Goal: Find specific page/section: Find specific page/section

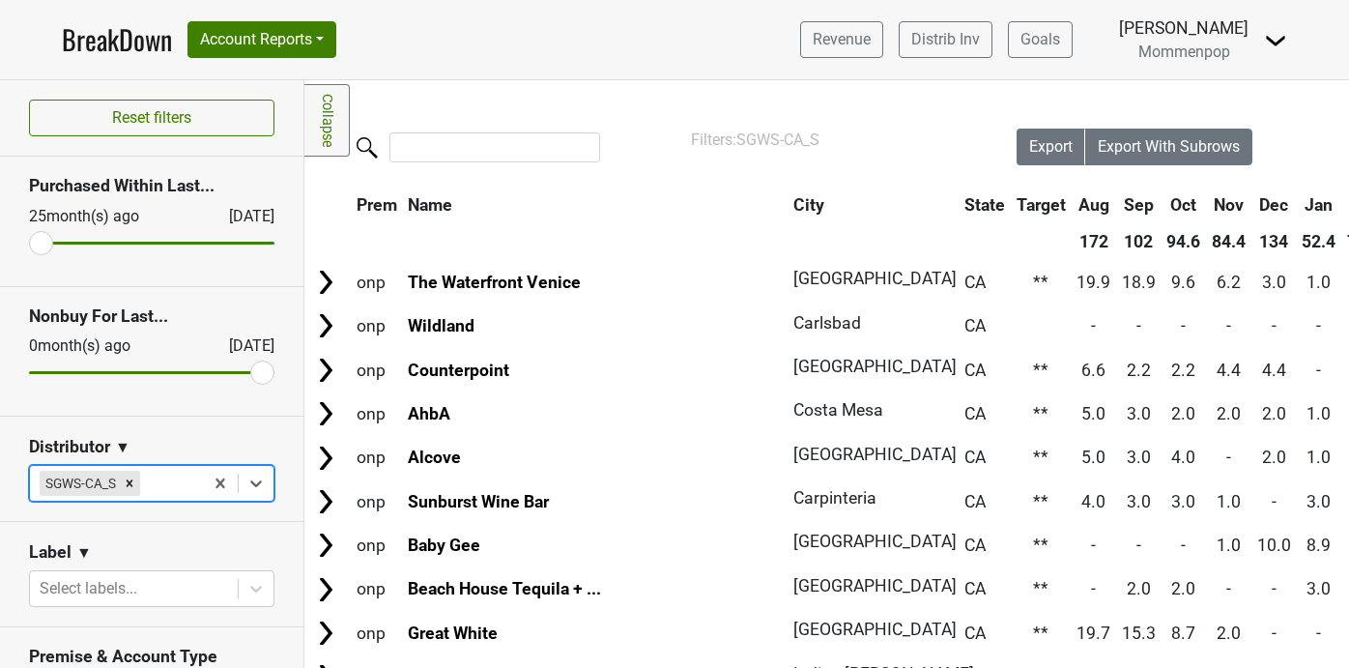
scroll to position [0, 661]
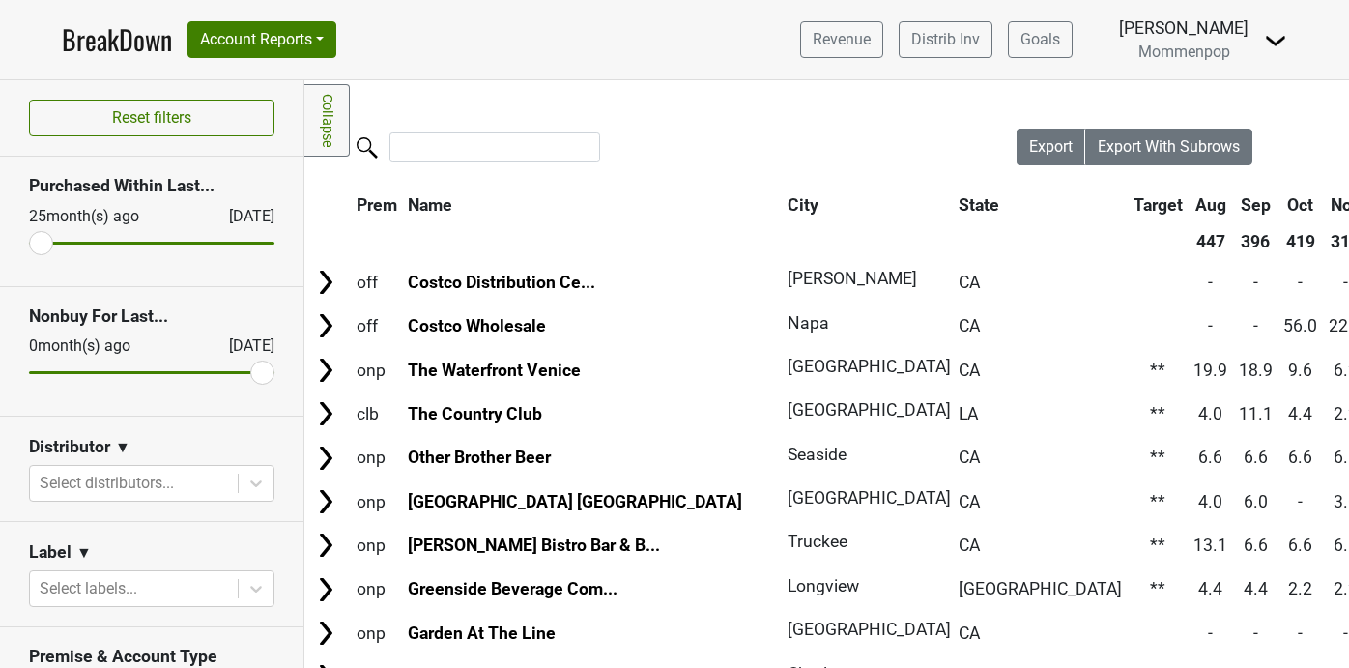
scroll to position [142, 0]
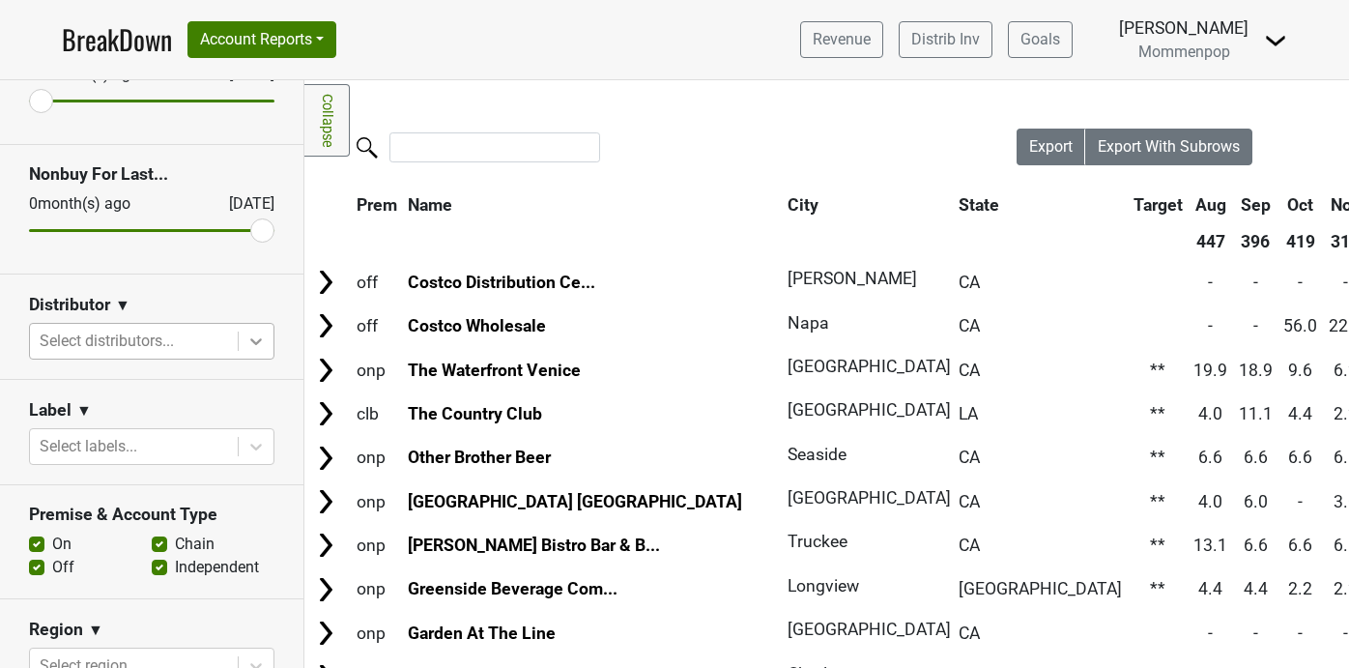
click at [257, 342] on icon at bounding box center [256, 341] width 12 height 7
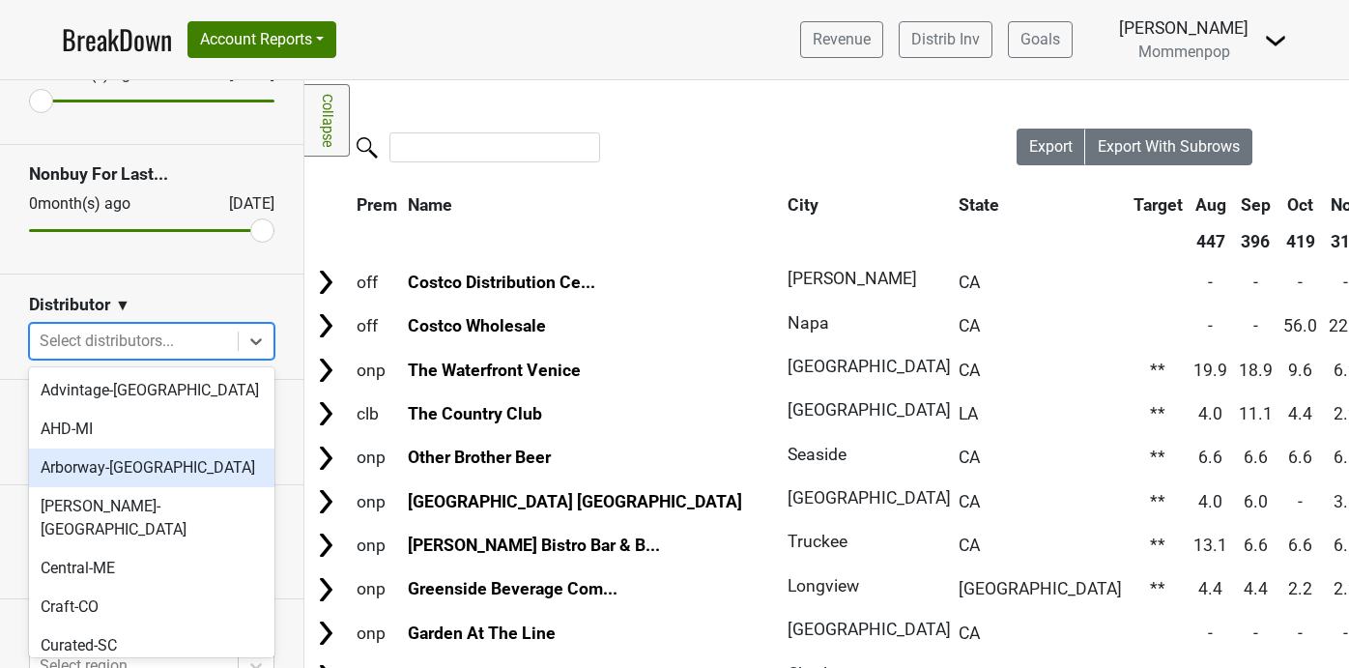
scroll to position [646, 0]
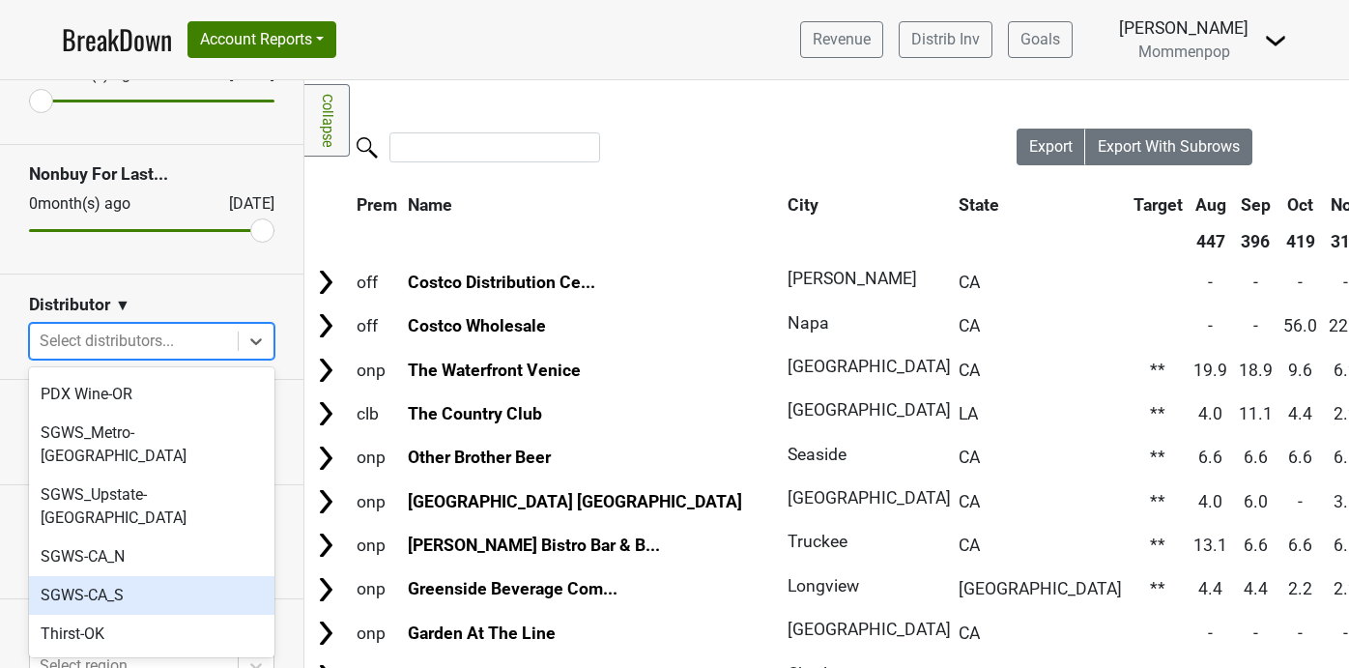
click at [157, 576] on div "SGWS-CA_S" at bounding box center [151, 595] width 245 height 39
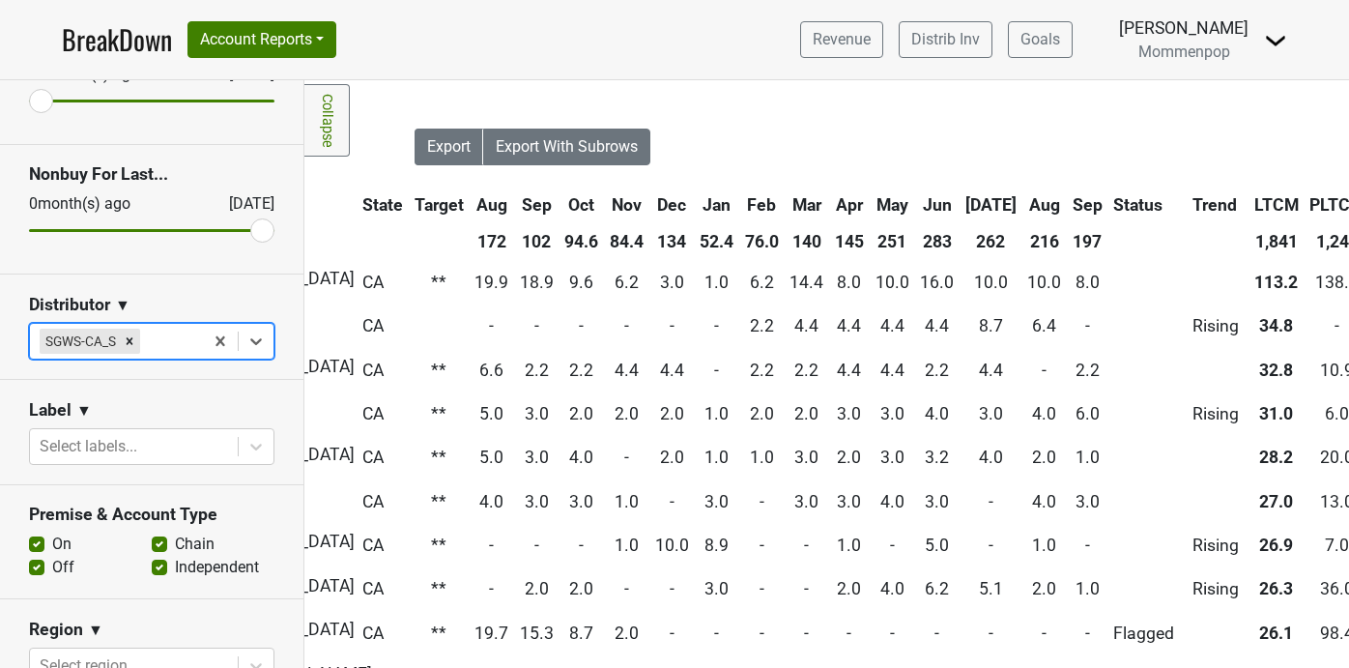
scroll to position [0, 721]
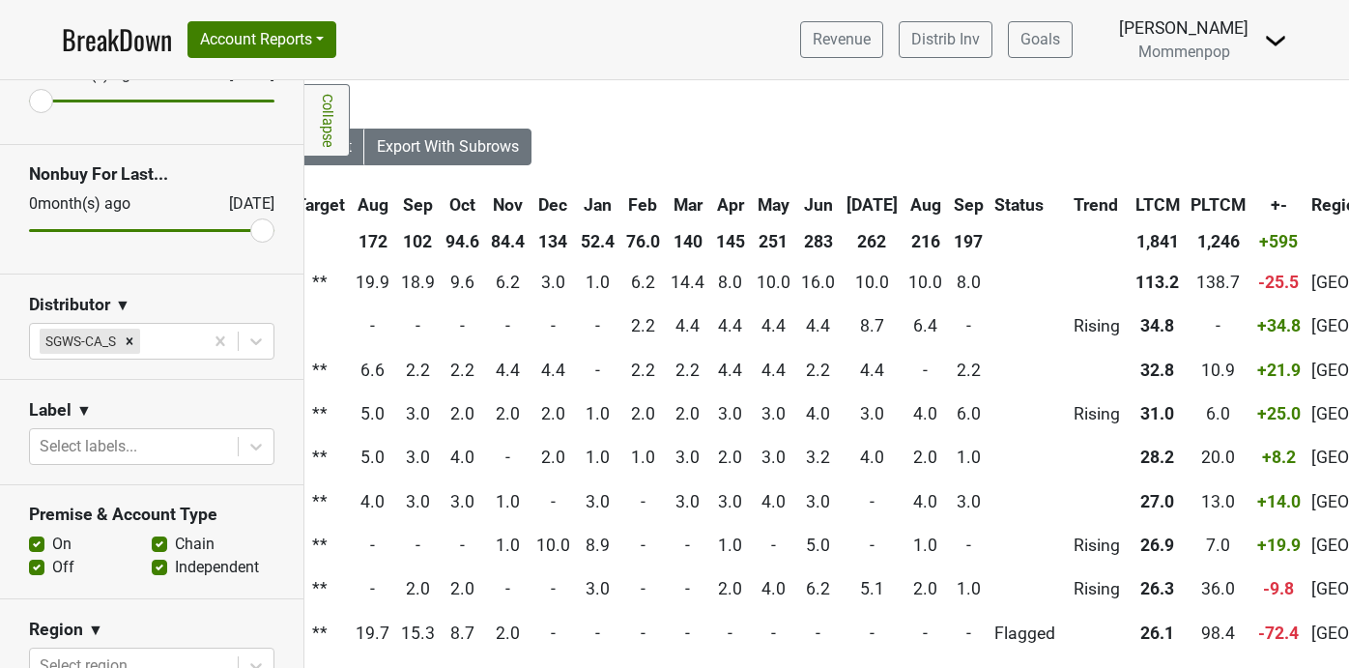
click at [949, 203] on th "Sep" at bounding box center [969, 204] width 40 height 35
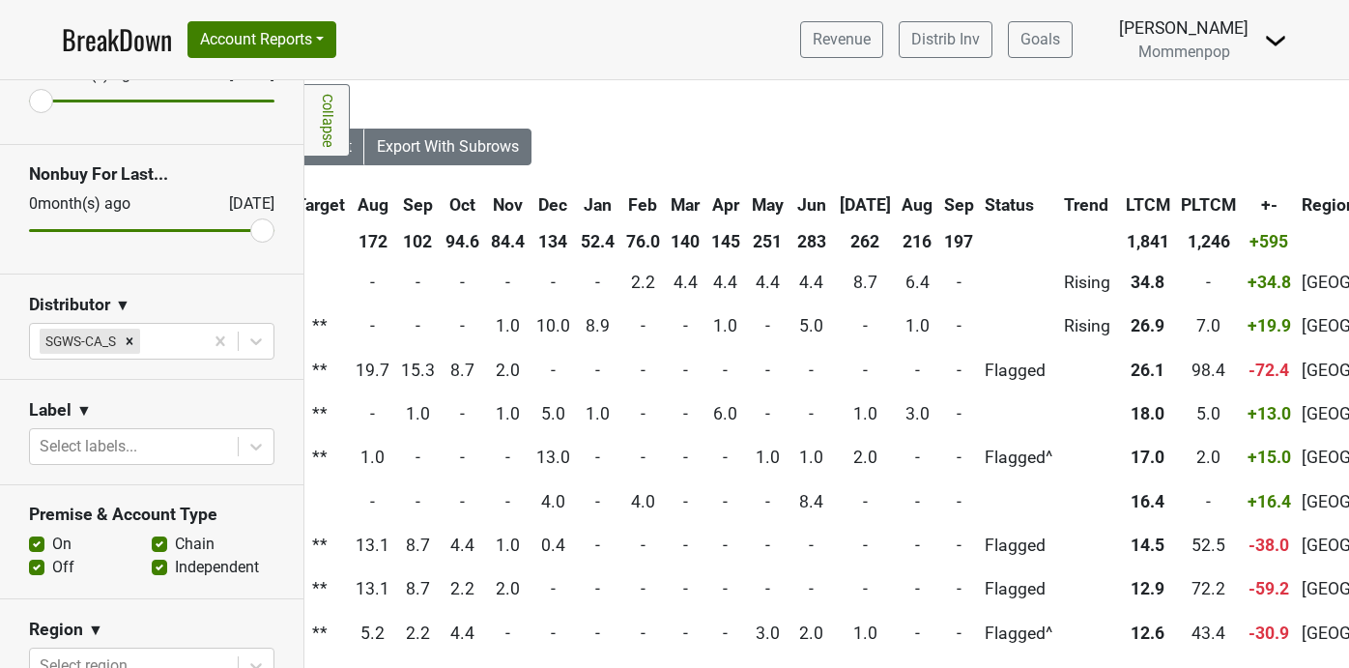
click at [939, 201] on th "Sep" at bounding box center [959, 204] width 40 height 35
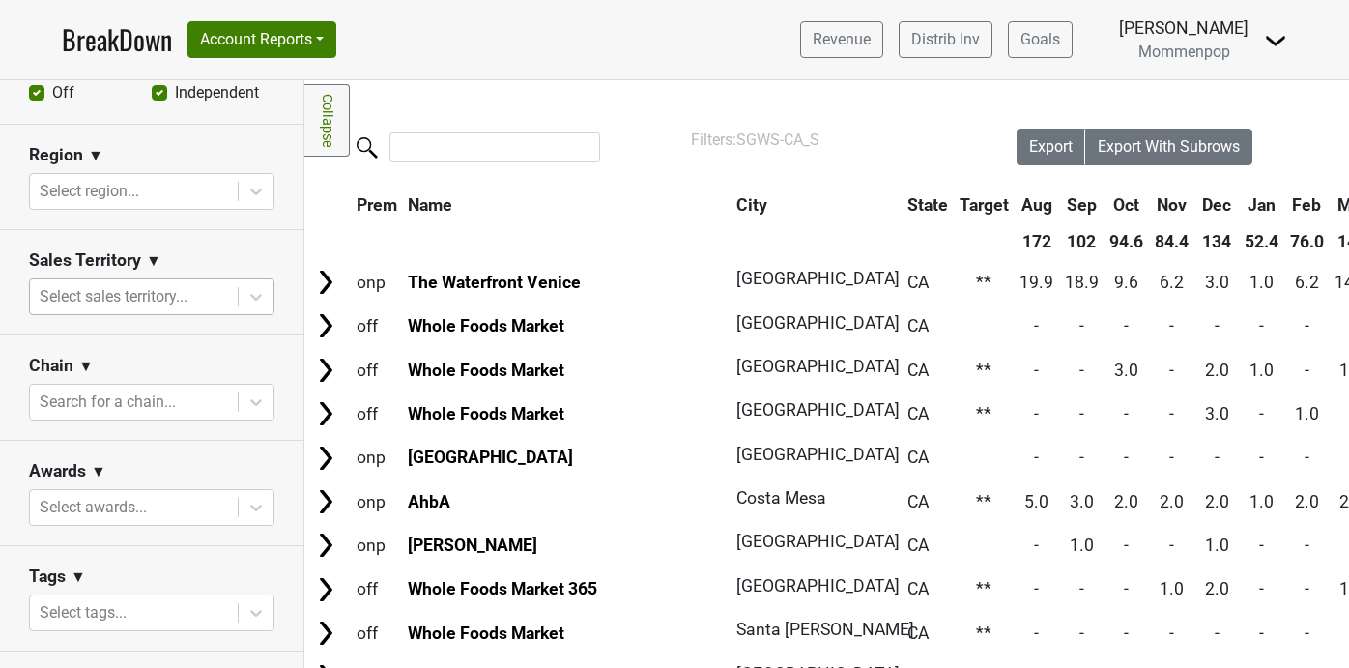
scroll to position [636, 0]
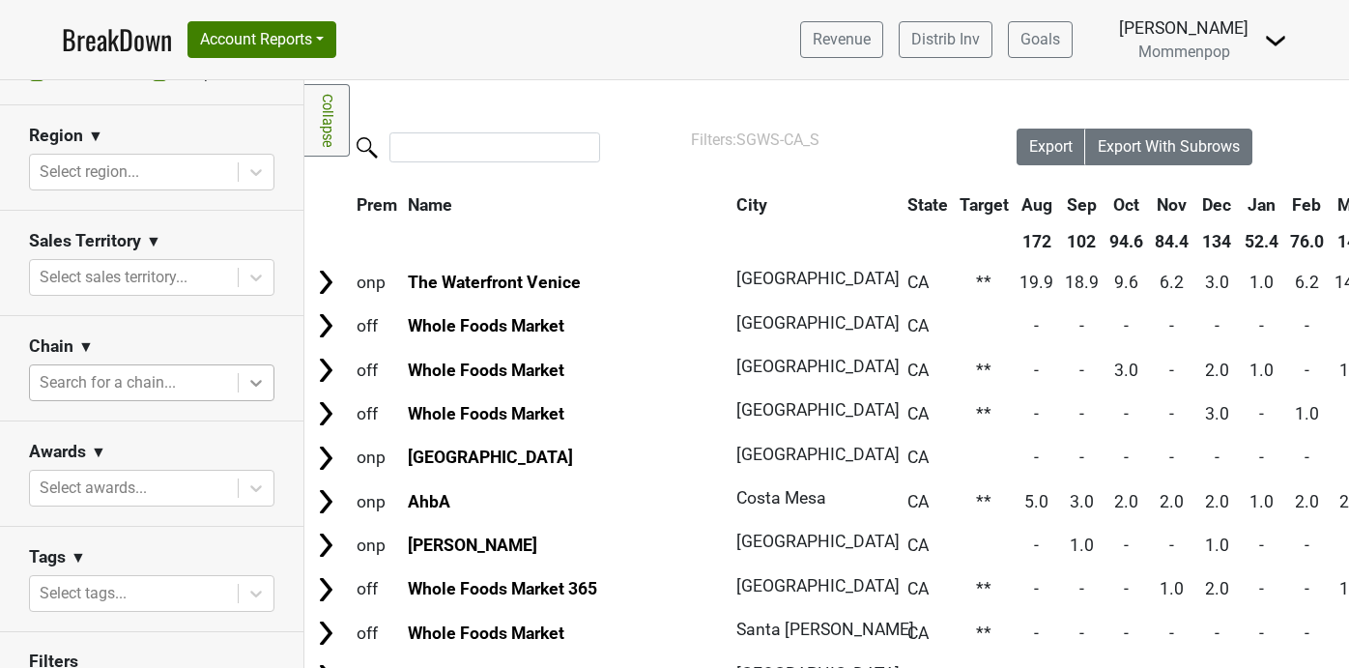
click at [257, 381] on icon at bounding box center [255, 382] width 19 height 19
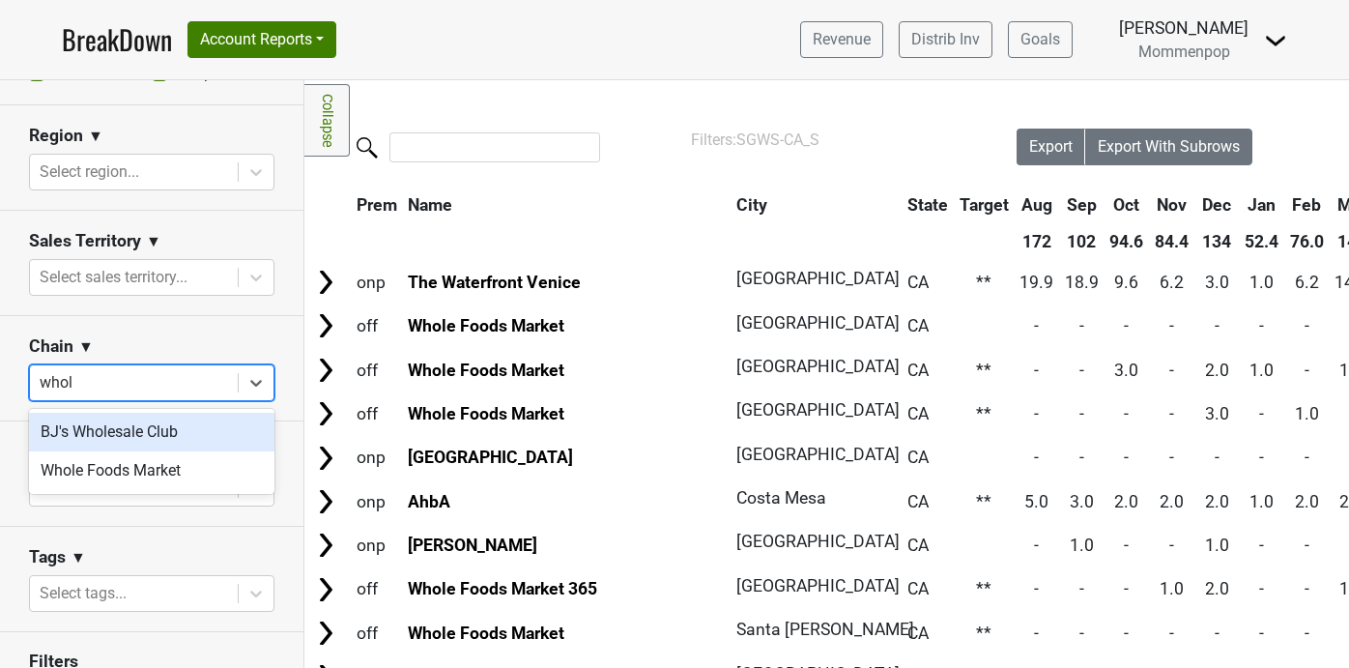
type input "whole"
click at [95, 434] on div "Whole Foods Market" at bounding box center [151, 432] width 245 height 39
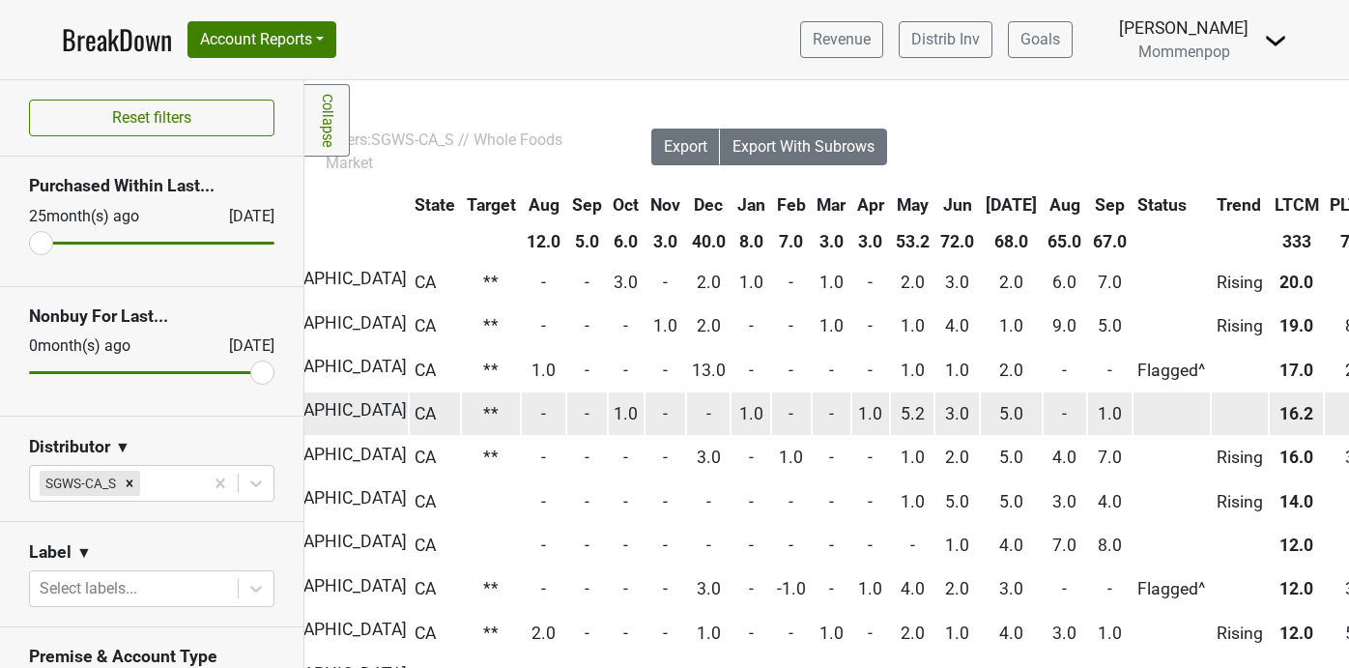
scroll to position [0, 504]
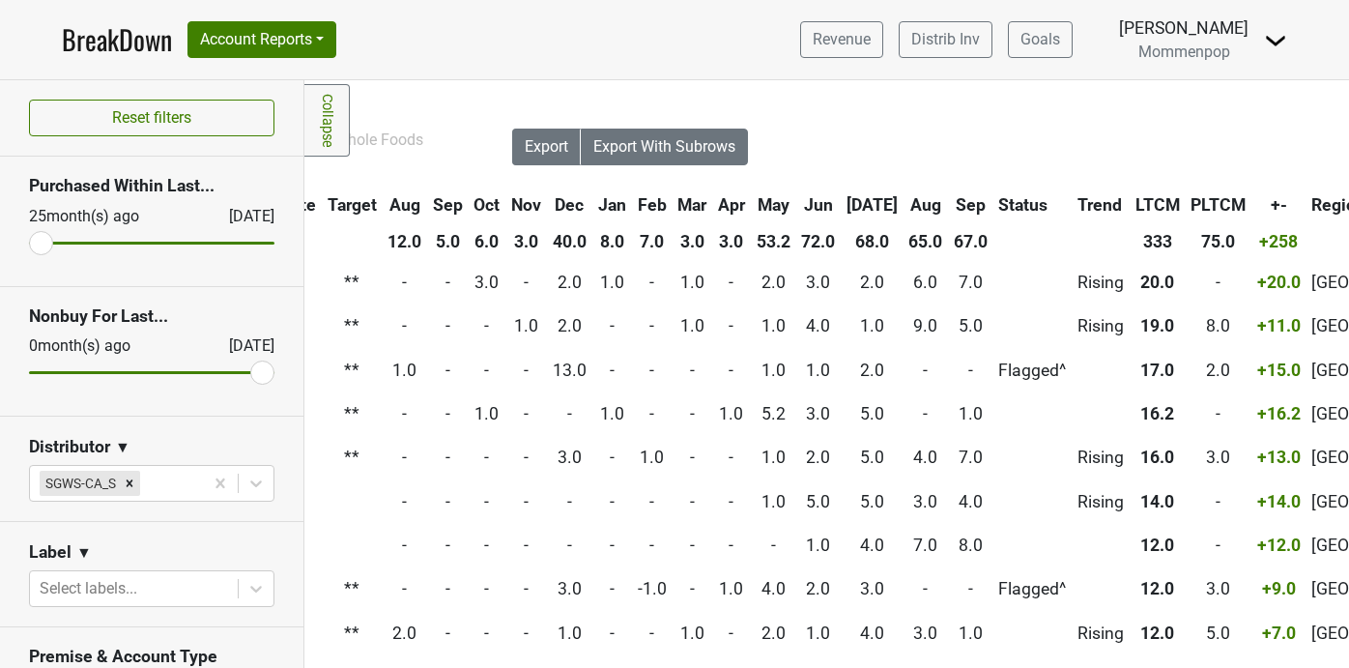
click at [962, 198] on th "Sep" at bounding box center [970, 204] width 43 height 35
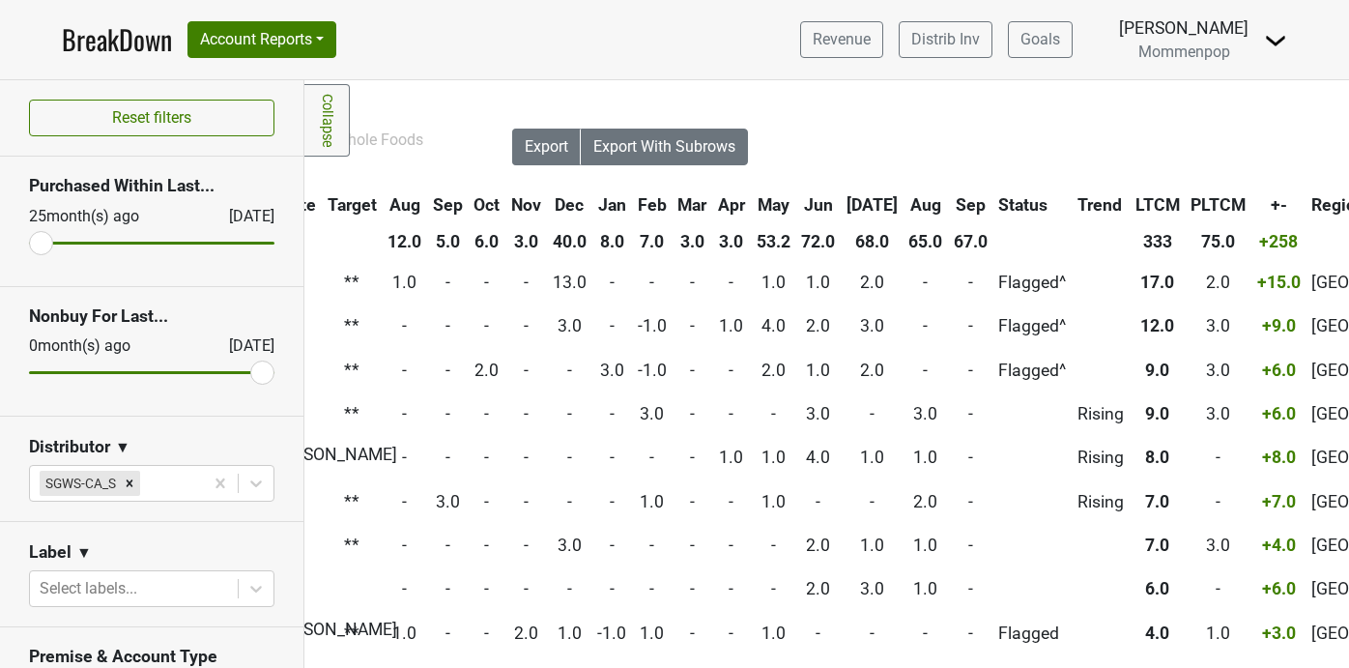
click at [953, 202] on th "Sep" at bounding box center [970, 204] width 43 height 35
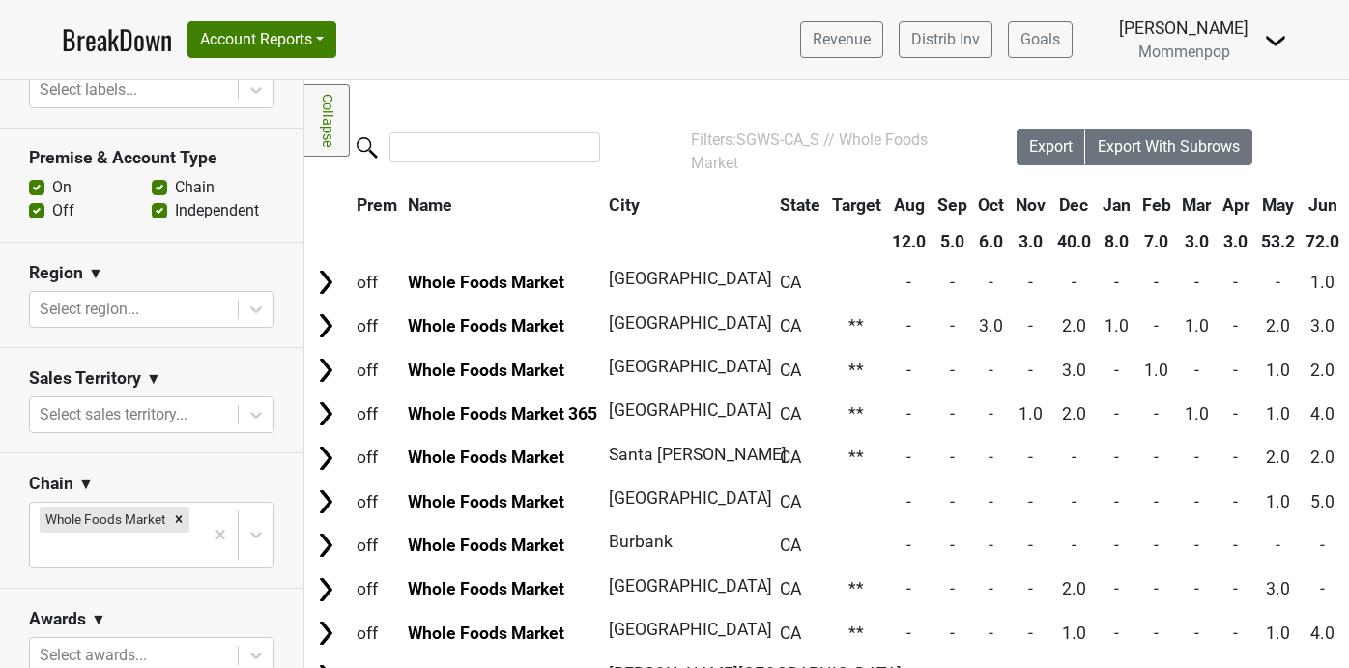
scroll to position [501, 0]
click at [175, 518] on icon "Remove Whole Foods Market" at bounding box center [179, 517] width 14 height 14
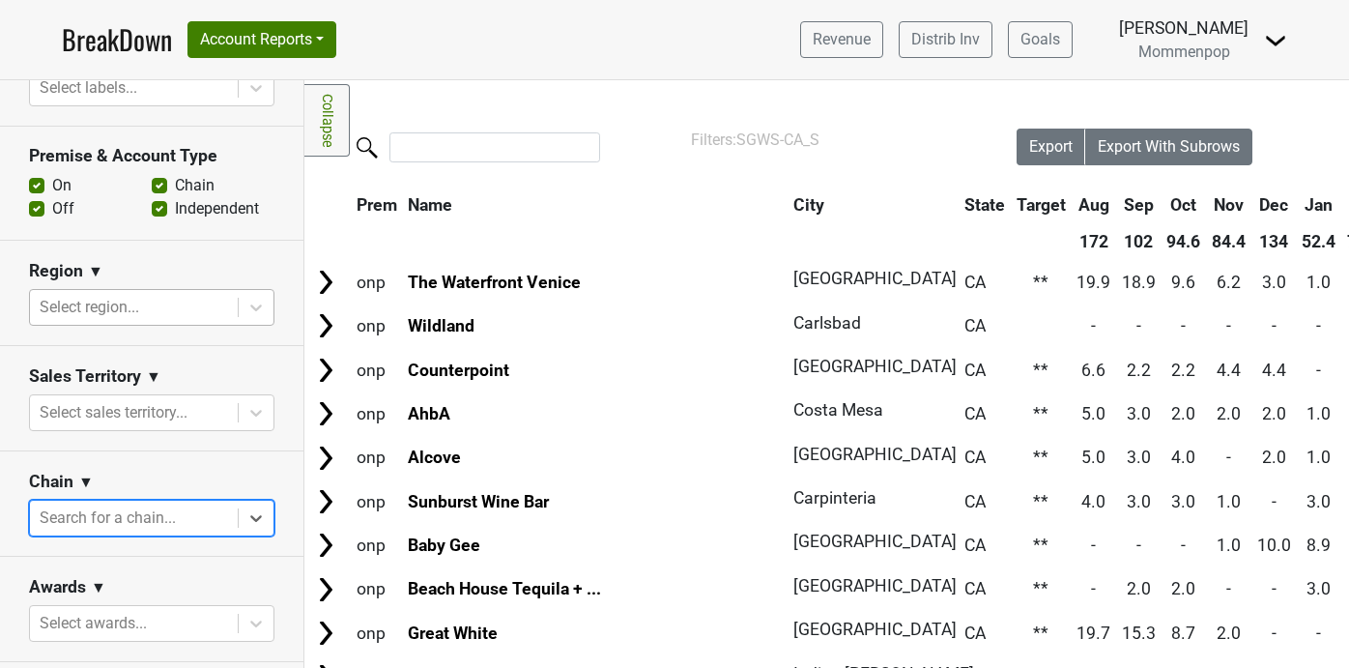
scroll to position [0, 0]
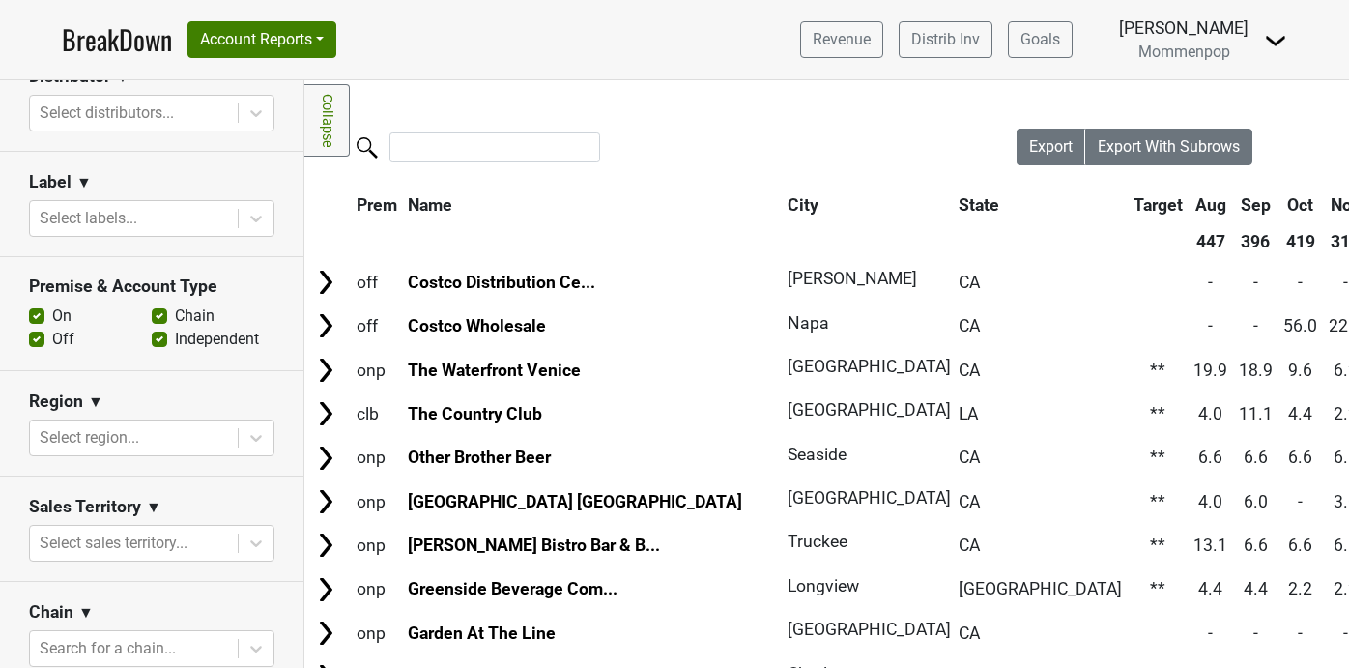
scroll to position [433, 0]
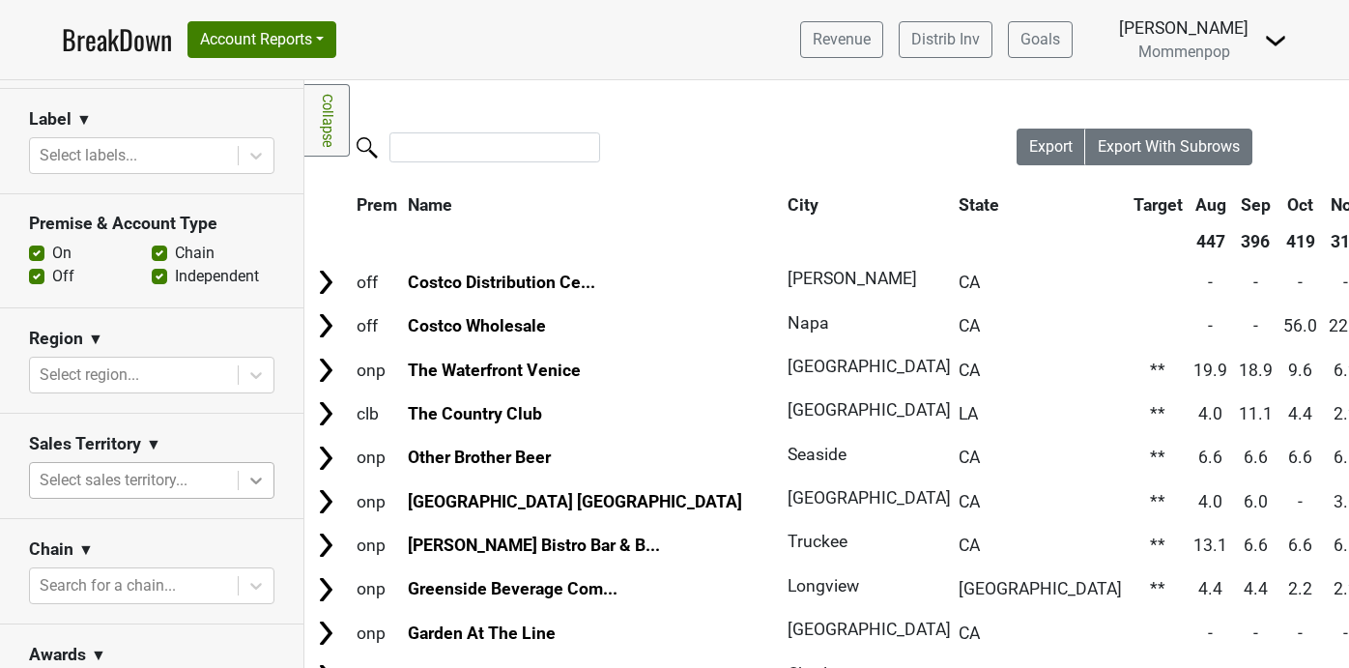
click at [251, 468] on div at bounding box center [256, 480] width 35 height 35
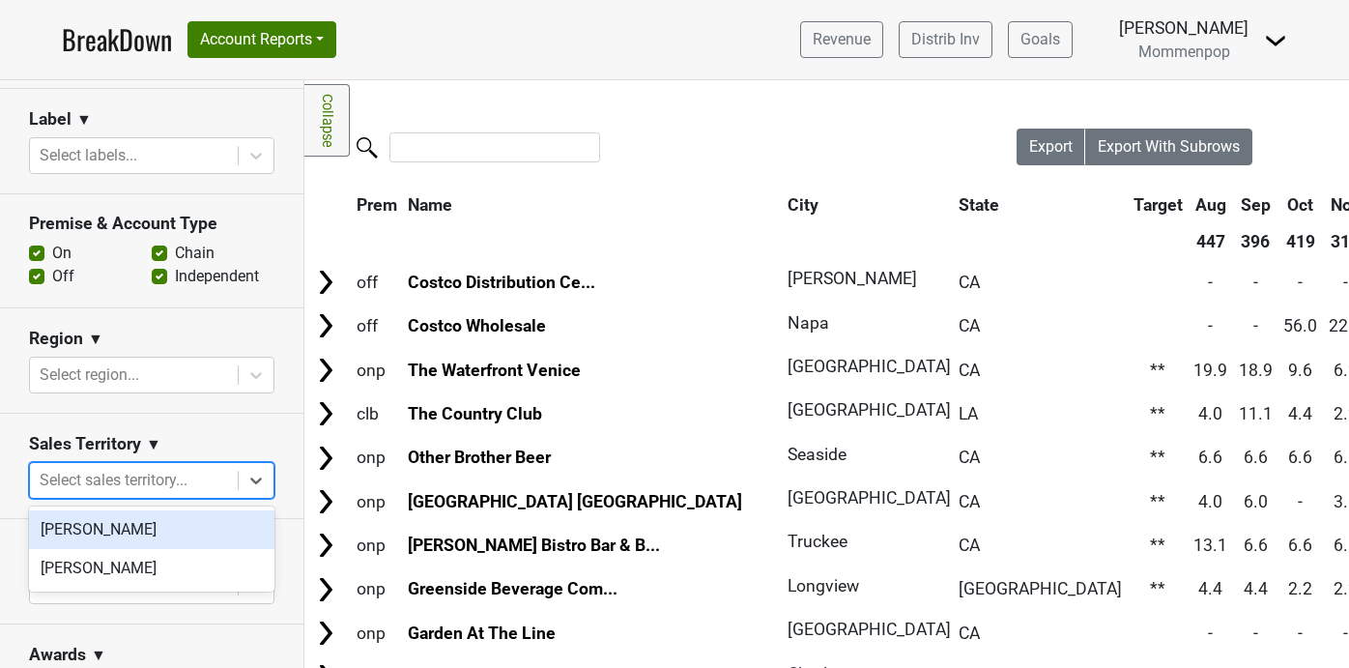
click at [631, 76] on nav "BreakDown Account Reports SuperRanker Map Award Progress Chain Compliance CRM N…" at bounding box center [674, 39] width 1256 height 79
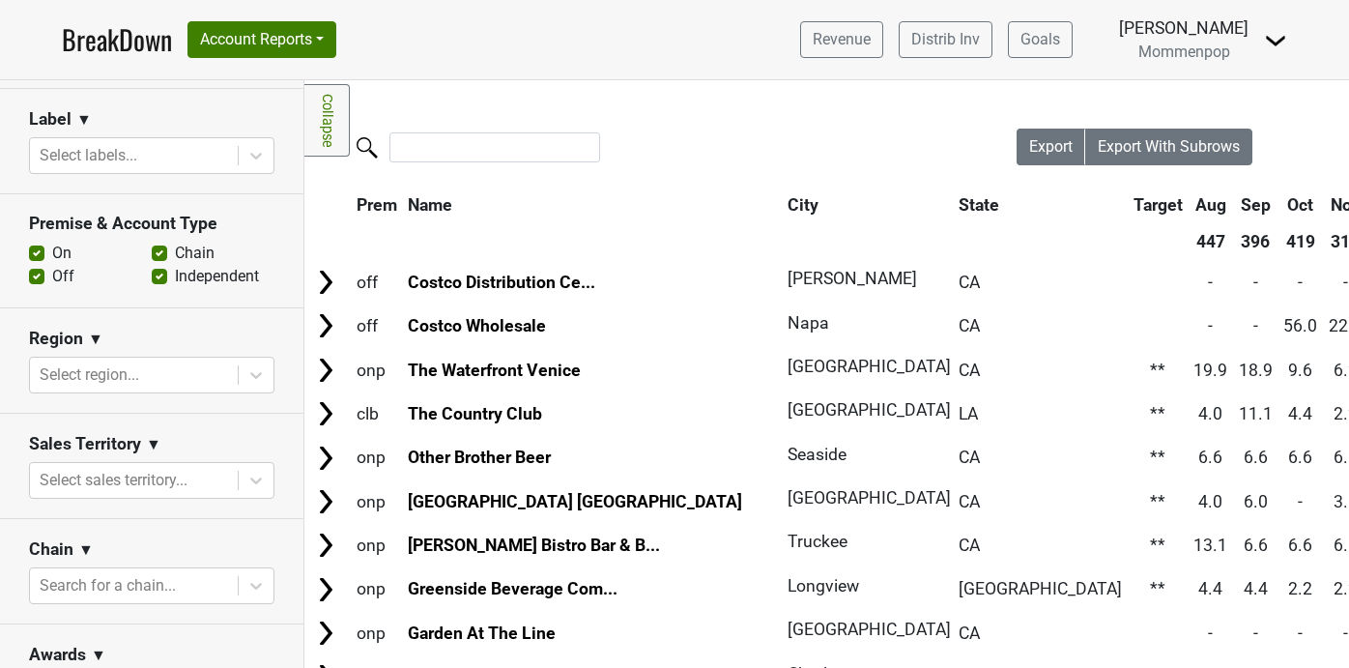
click at [1275, 42] on img at bounding box center [1275, 40] width 23 height 23
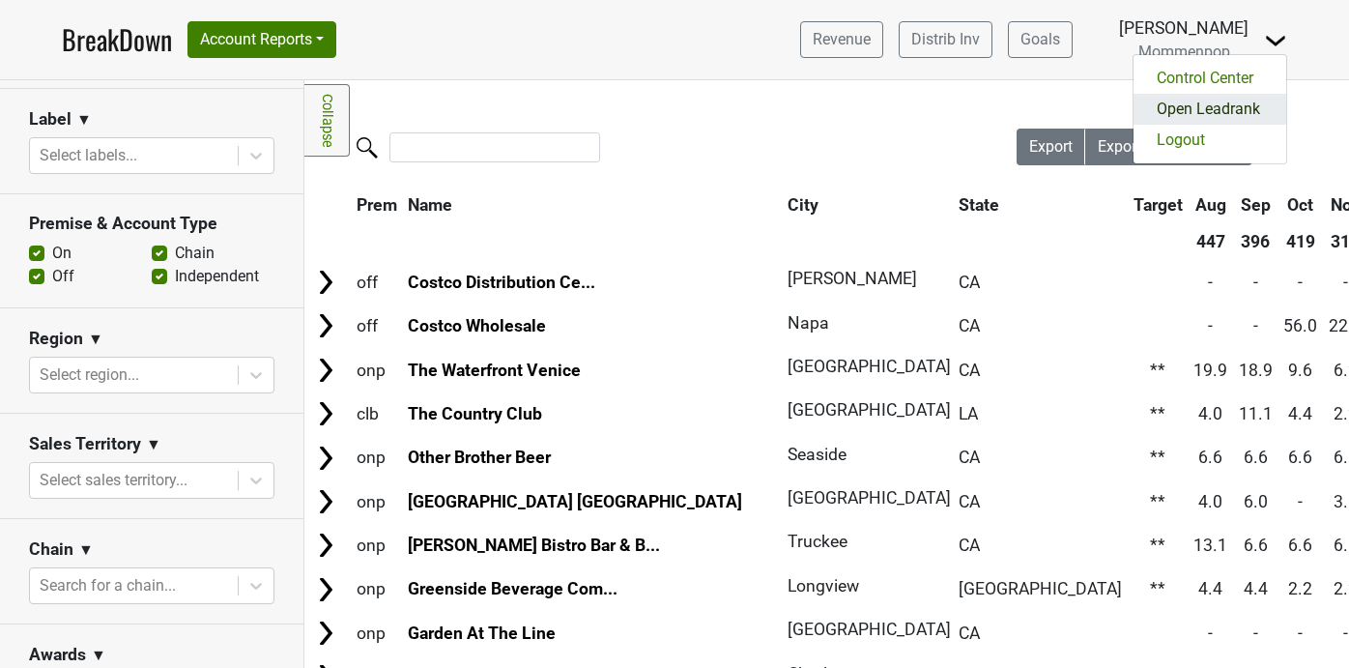
click at [1198, 105] on link "Open Leadrank" at bounding box center [1210, 109] width 153 height 31
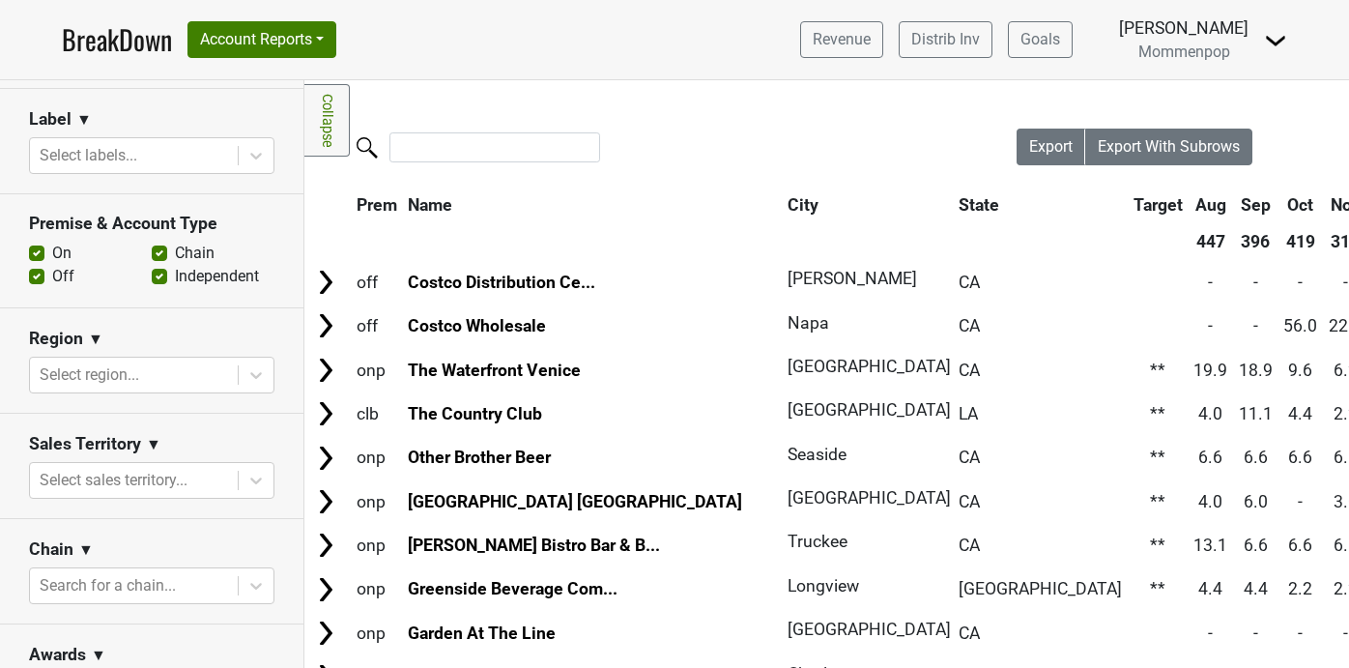
click at [83, 48] on link "BreakDown" at bounding box center [117, 39] width 110 height 41
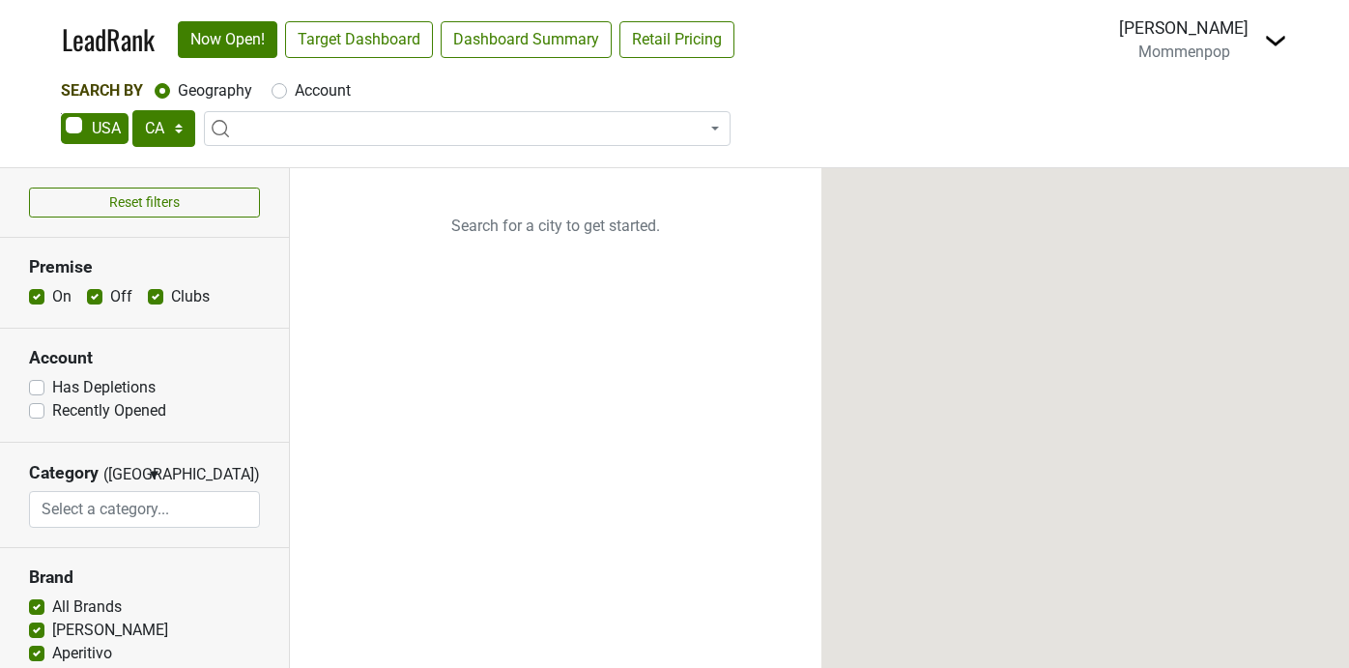
select select "CA"
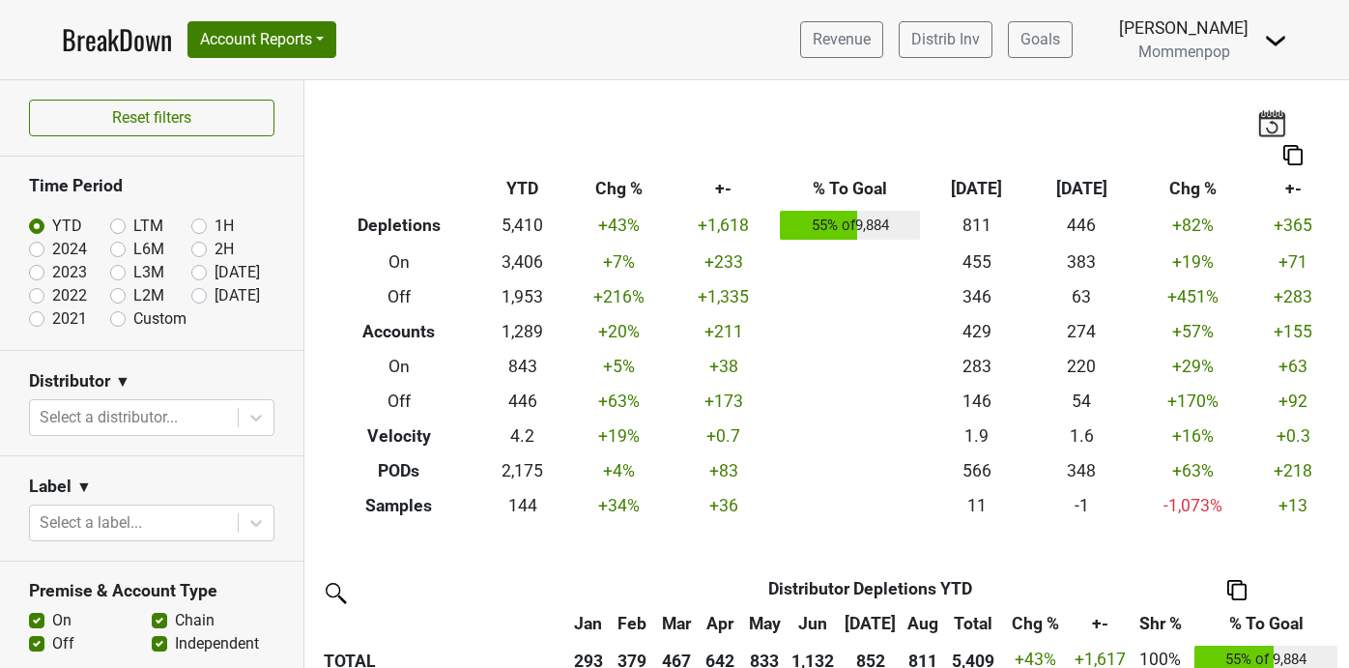
click at [1270, 122] on img at bounding box center [1271, 122] width 29 height 27
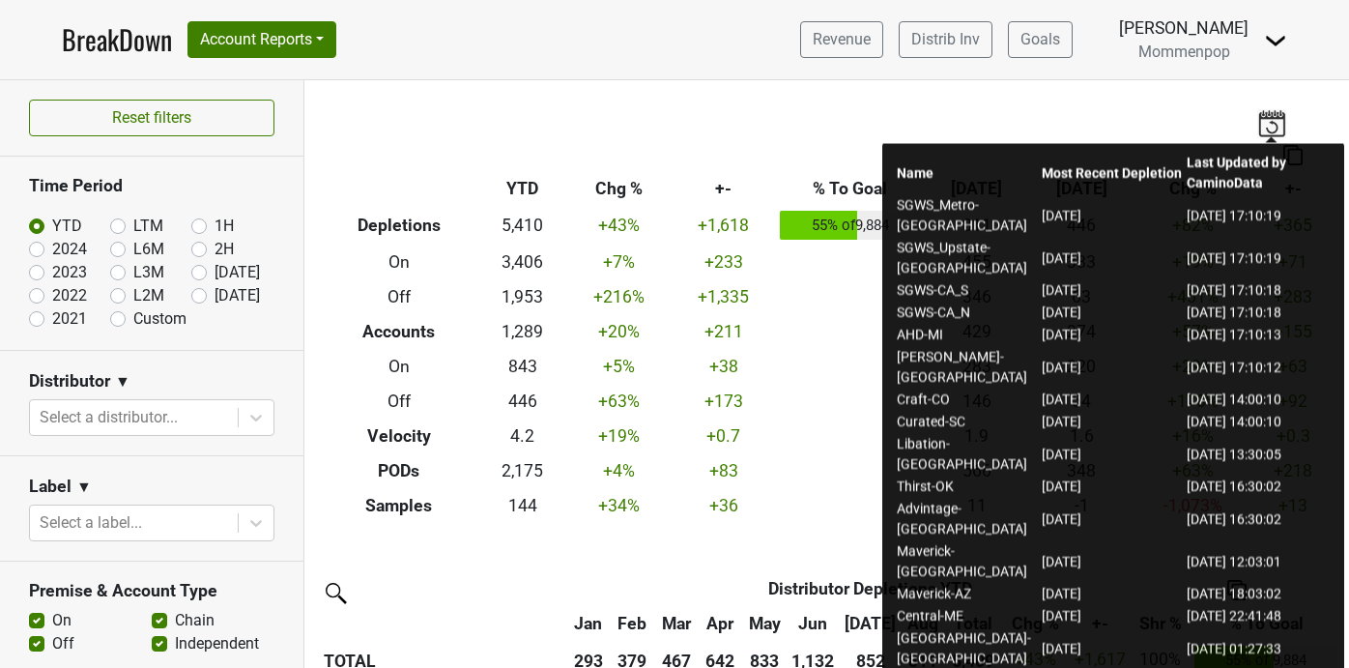
click at [1273, 121] on img at bounding box center [1271, 122] width 29 height 27
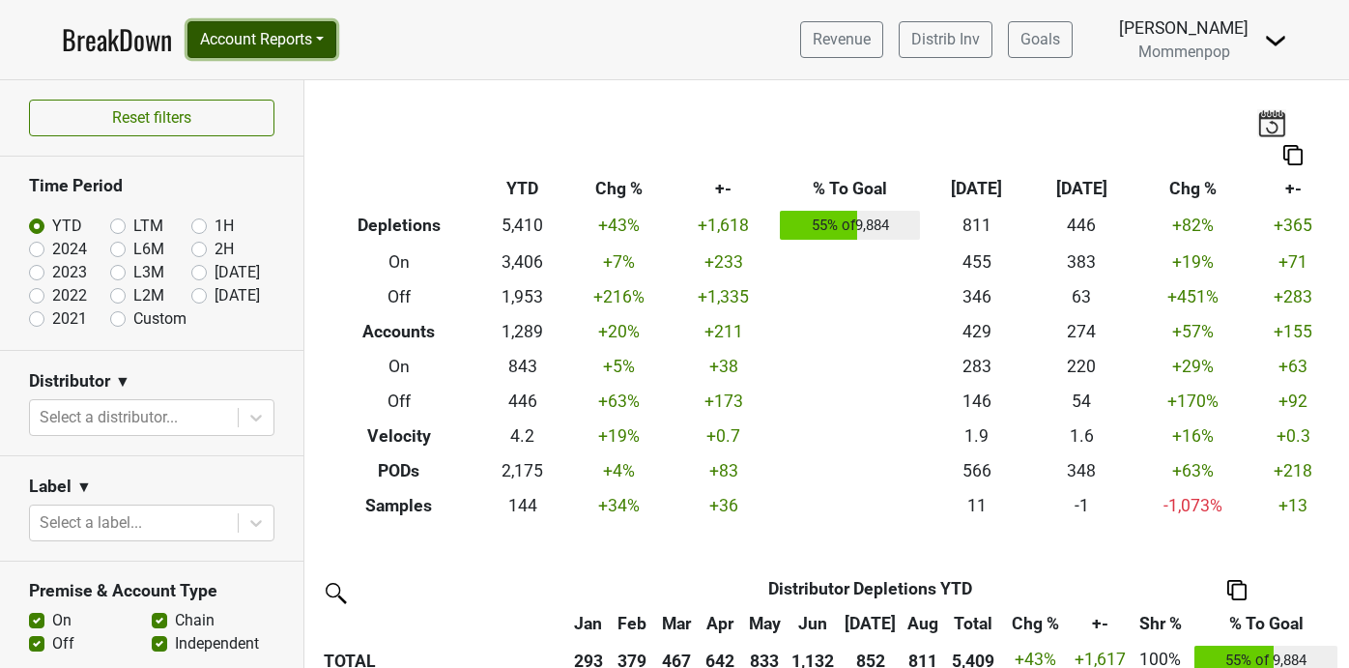
click at [241, 54] on button "Account Reports" at bounding box center [261, 39] width 149 height 37
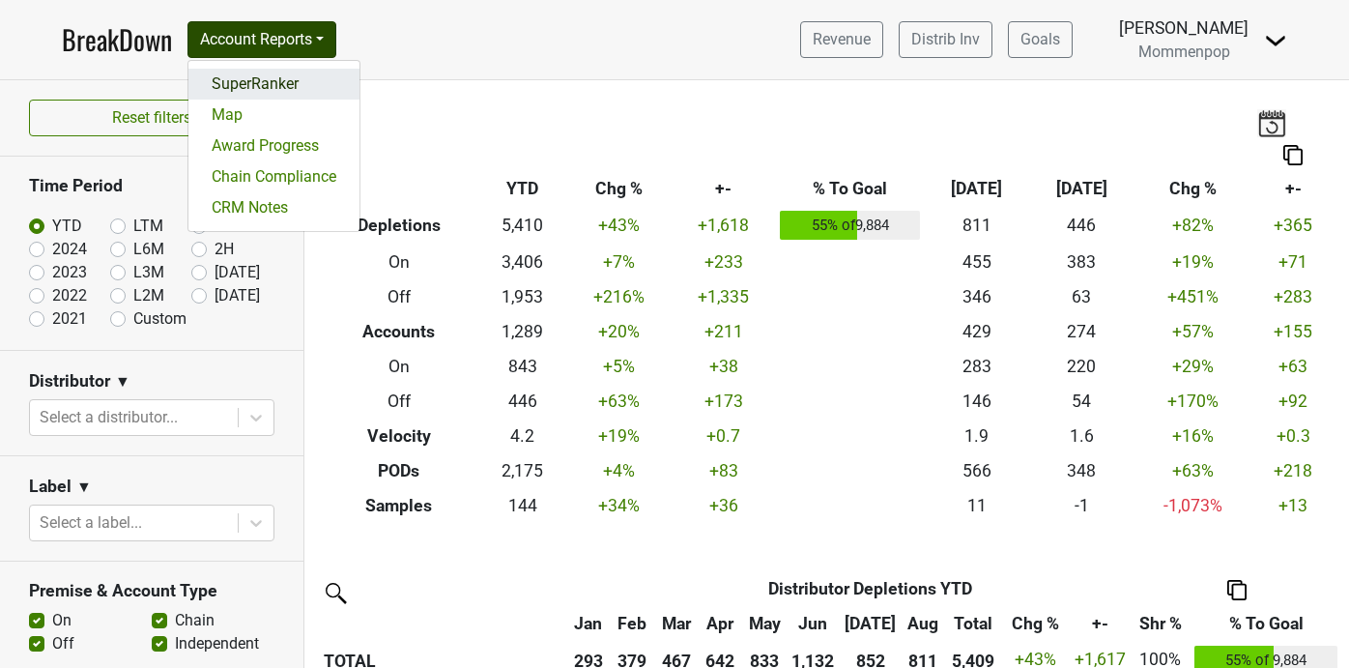
click at [240, 78] on link "SuperRanker" at bounding box center [273, 84] width 171 height 31
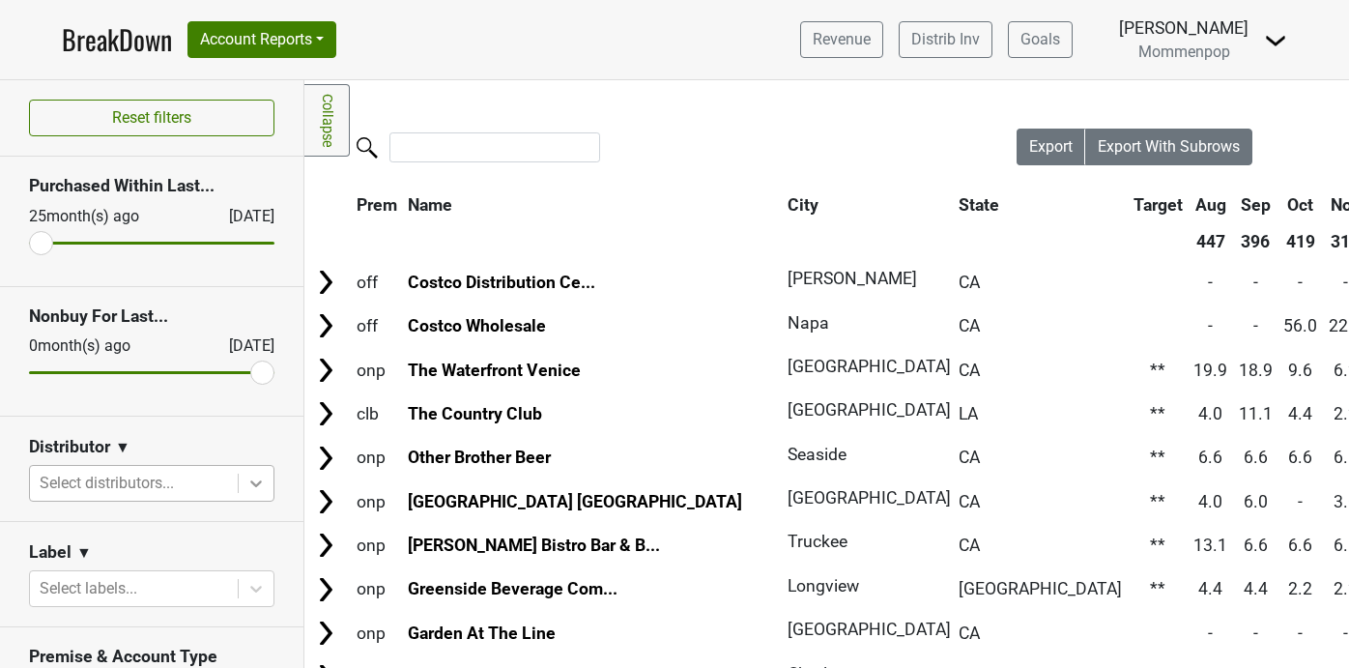
click at [268, 484] on div at bounding box center [256, 483] width 35 height 35
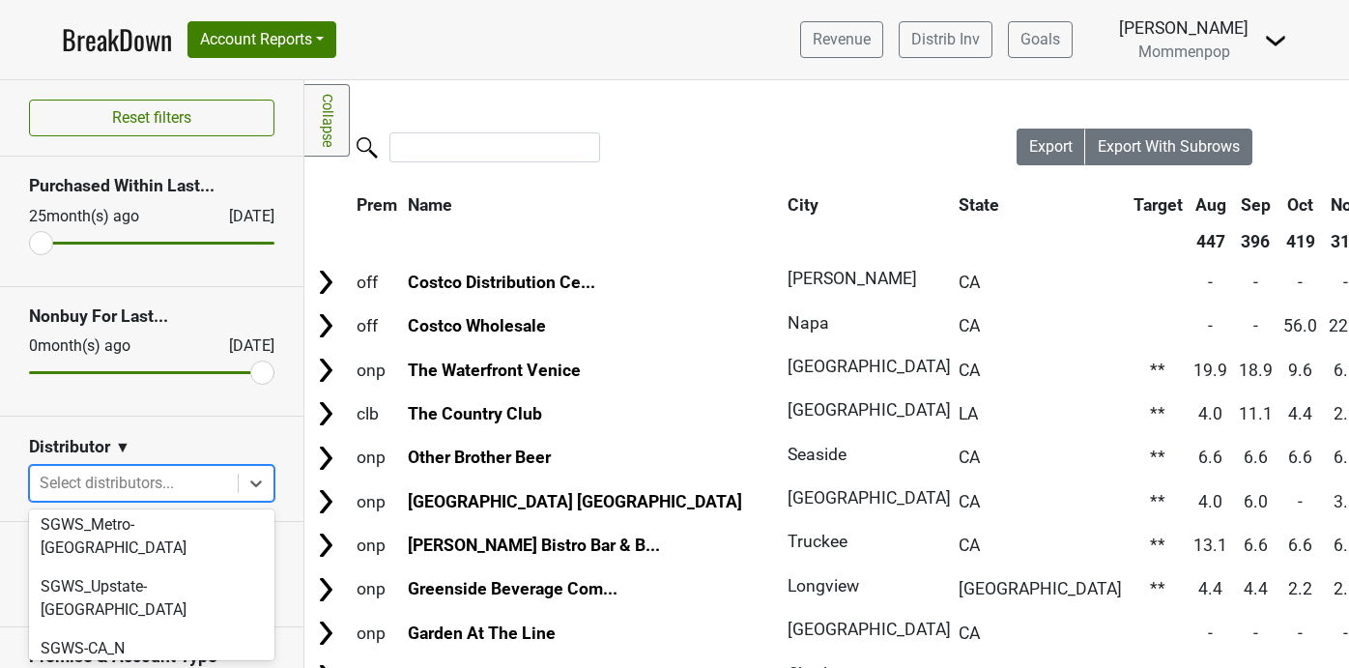
scroll to position [682, 0]
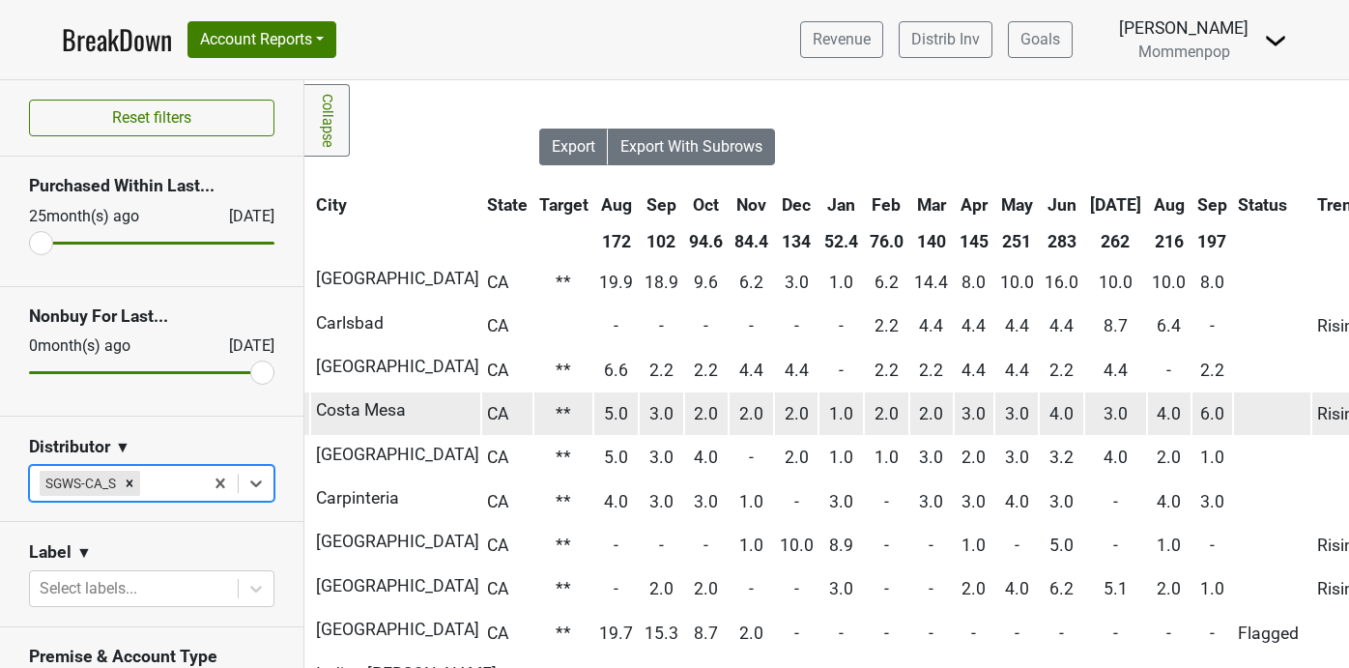
scroll to position [0, 446]
